Goal: Task Accomplishment & Management: Manage account settings

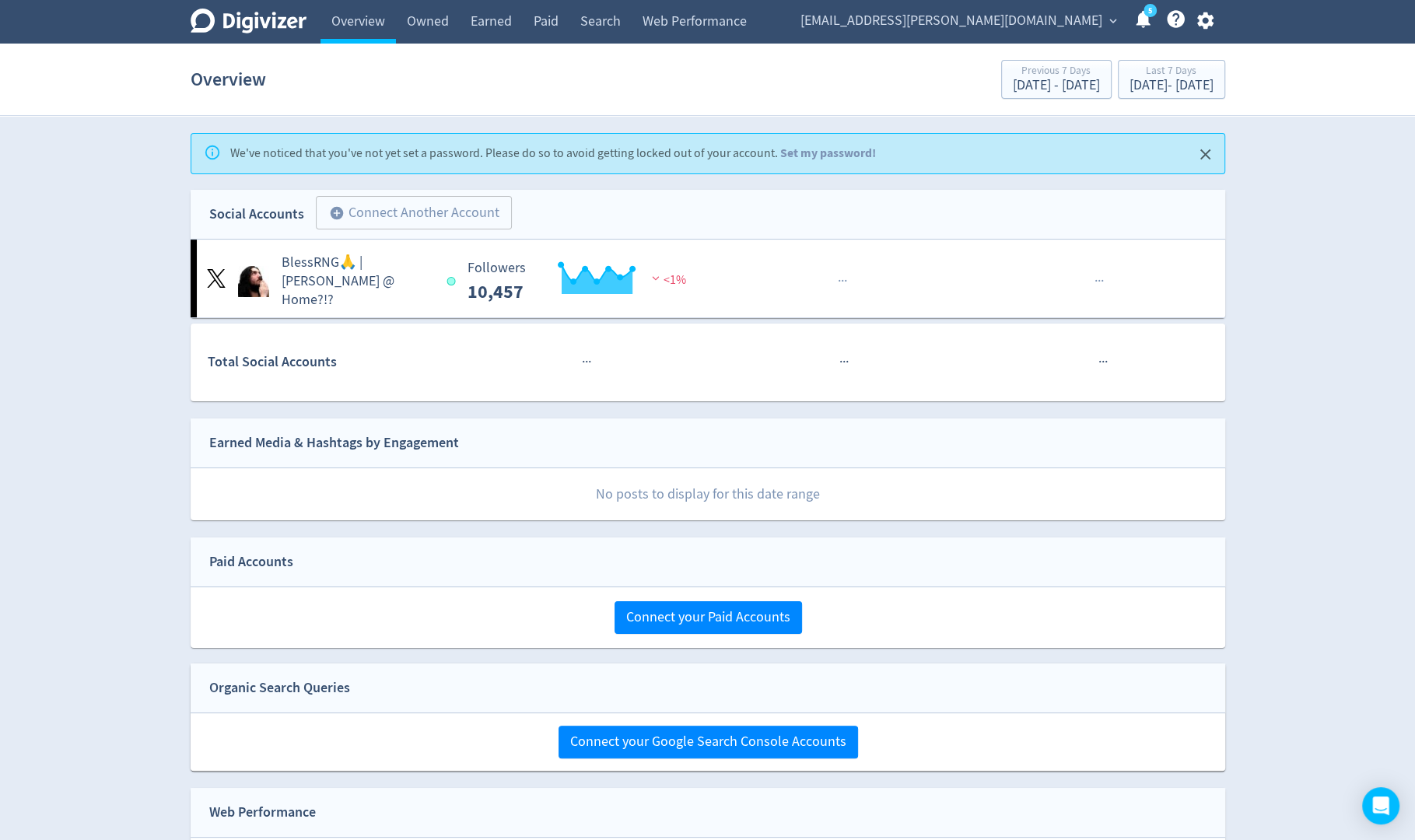
click at [1203, 29] on icon "button" at bounding box center [1205, 20] width 21 height 21
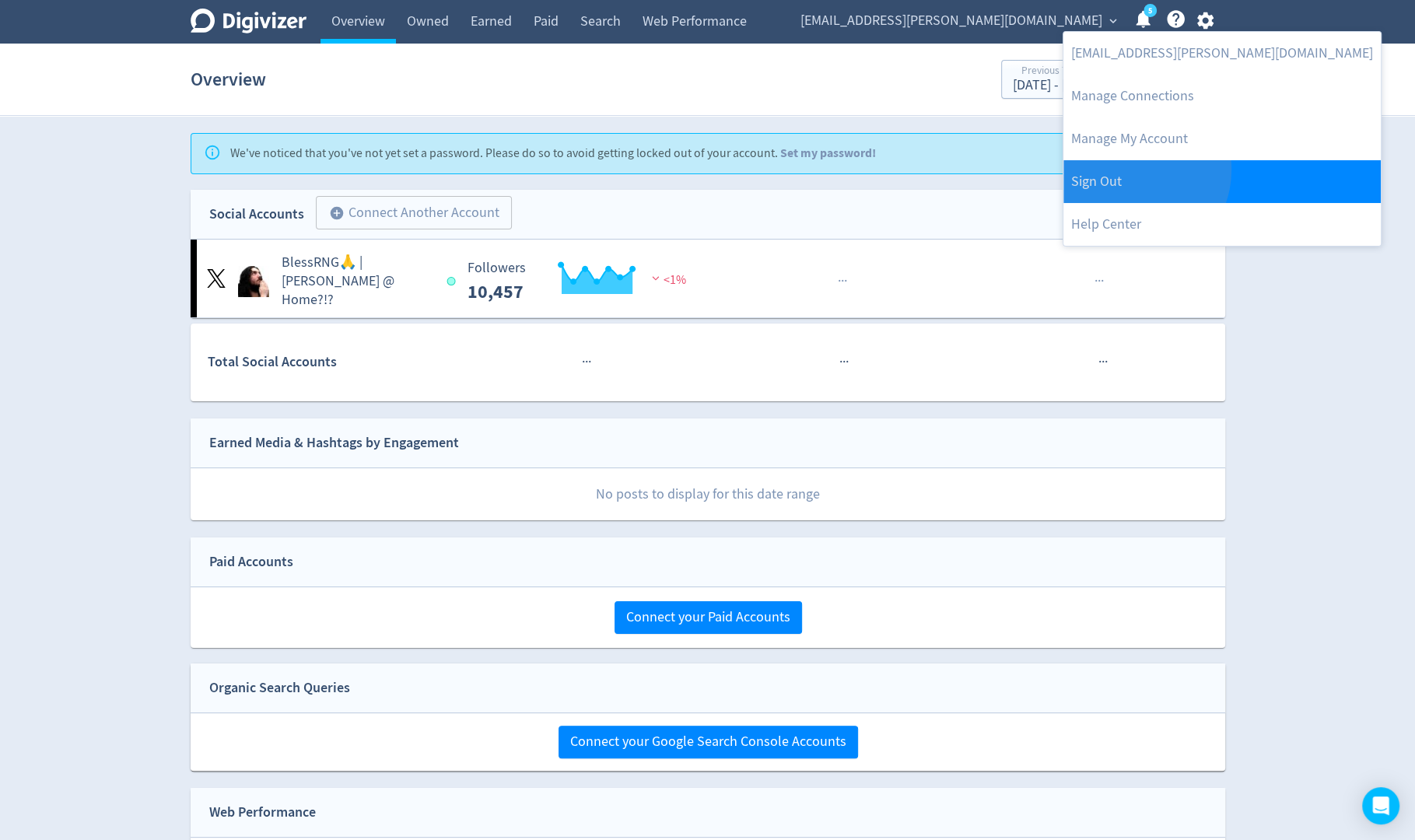
click at [1131, 170] on link "Sign Out" at bounding box center [1223, 182] width 317 height 43
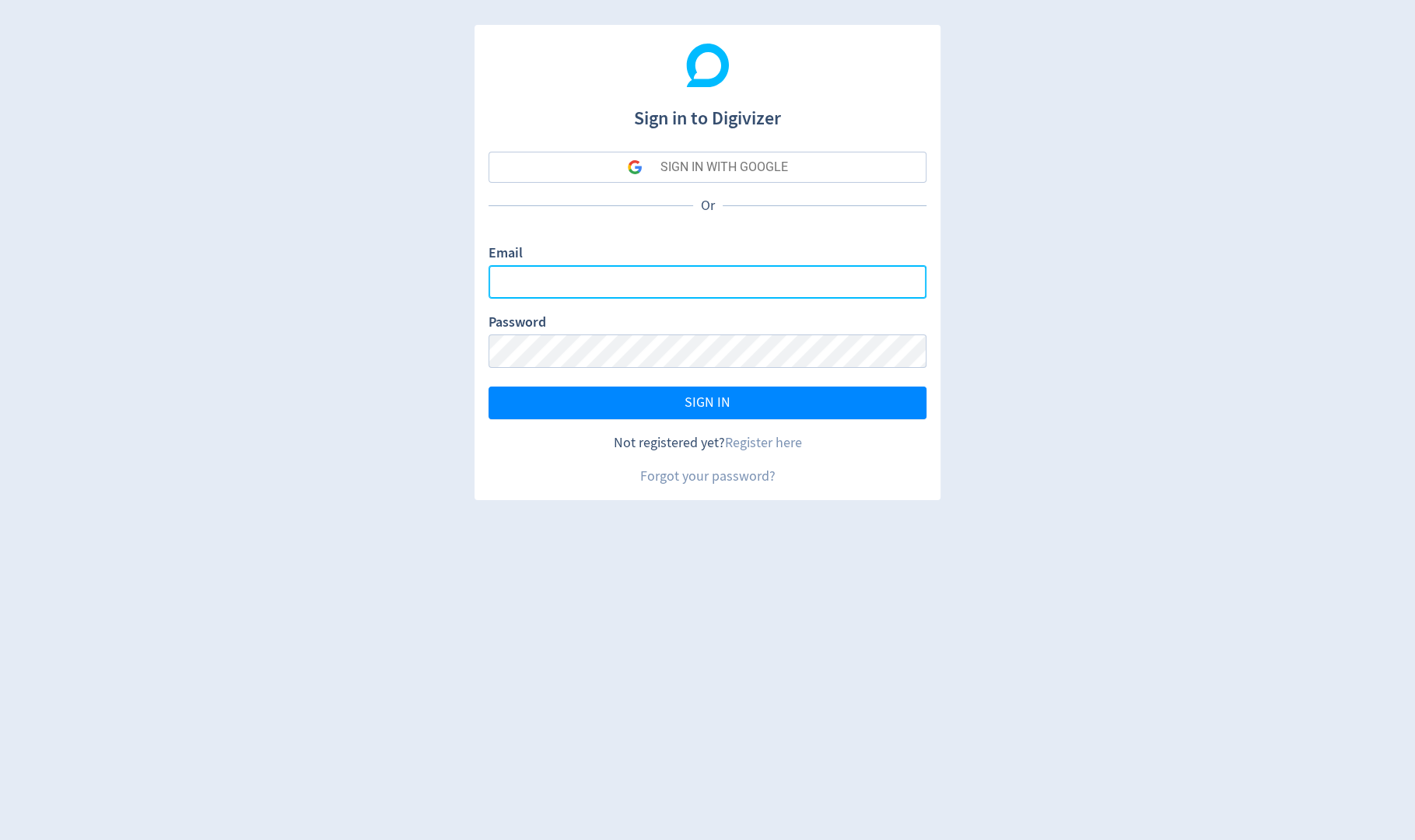
type input "[PERSON_NAME][EMAIL_ADDRESS][PERSON_NAME][DOMAIN_NAME]"
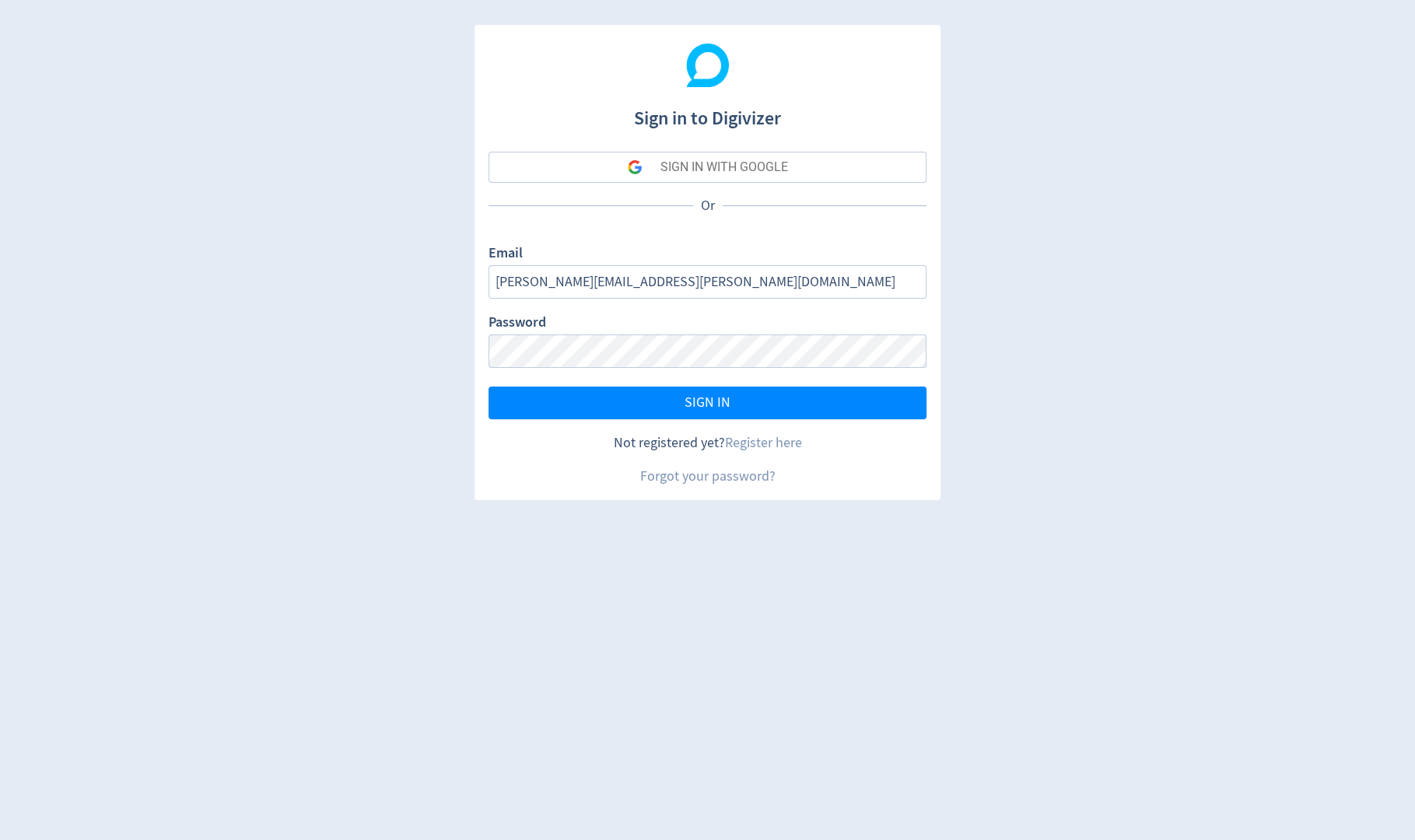
click at [885, 167] on button "SIGN IN WITH GOOGLE" at bounding box center [708, 167] width 438 height 31
